Goal: Information Seeking & Learning: Learn about a topic

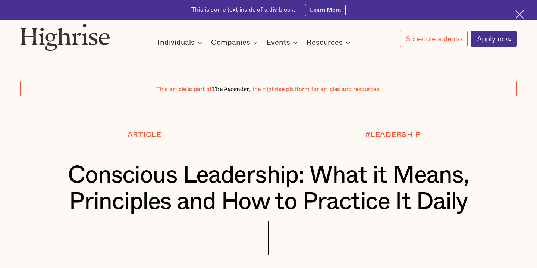
click at [445, 125] on div at bounding box center [268, 114] width 537 height 34
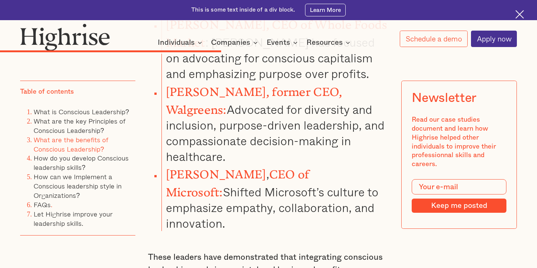
scroll to position [3596, 0]
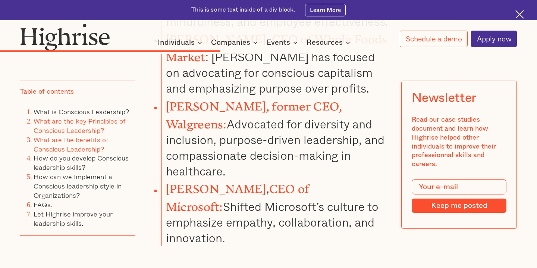
click at [54, 122] on link "What are the key Principles of Conscious Leadership?" at bounding box center [80, 126] width 92 height 20
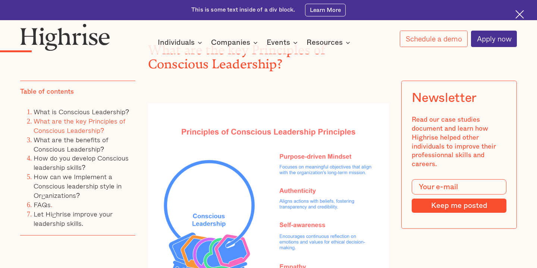
scroll to position [1029, 0]
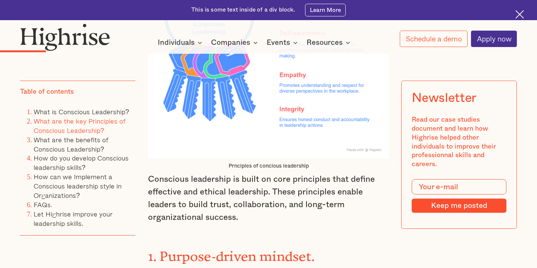
scroll to position [1223, 0]
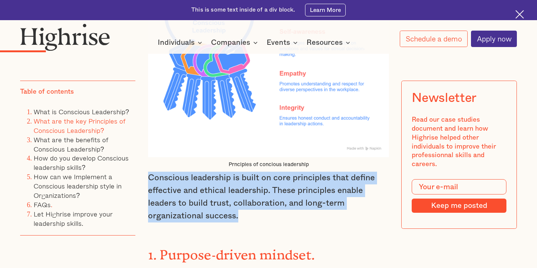
drag, startPoint x: 148, startPoint y: 151, endPoint x: 244, endPoint y: 194, distance: 105.4
click at [244, 194] on p "Conscious leadership is built on core principles that define effective and ethi…" at bounding box center [268, 197] width 241 height 50
click at [201, 172] on p "Conscious leadership is built on core principles that define effective and ethi…" at bounding box center [268, 197] width 241 height 50
drag, startPoint x: 151, startPoint y: 149, endPoint x: 245, endPoint y: 188, distance: 102.7
click at [245, 188] on p "Conscious leadership is built on core principles that define effective and ethi…" at bounding box center [268, 197] width 241 height 50
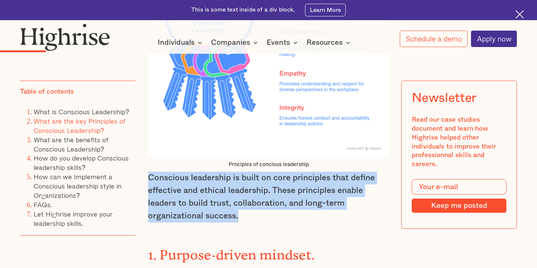
copy p "Conscious leadership is built on core principles that define effective and ethi…"
click at [264, 117] on img at bounding box center [268, 33] width 241 height 247
